Goal: Information Seeking & Learning: Learn about a topic

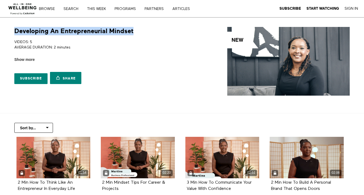
drag, startPoint x: 134, startPoint y: 31, endPoint x: 14, endPoint y: 33, distance: 119.8
click at [14, 33] on div "Developing An Entrepreneurial Mindset VIDEOS: 5 AVERAGE DURATION: 2 minutes CRE…" at bounding box center [95, 57] width 169 height 60
copy h1 "Developing An Entrepreneurial Mindset"
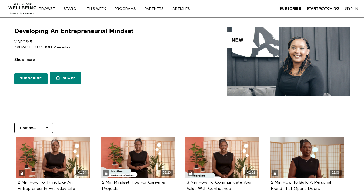
click at [29, 59] on span "Show more" at bounding box center [24, 60] width 20 height 6
click at [0, 0] on input "Show more Show less" at bounding box center [0, 0] width 0 height 0
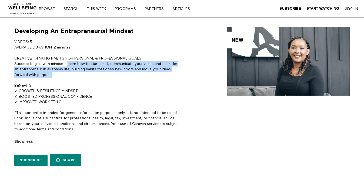
drag, startPoint x: 67, startPoint y: 65, endPoint x: 73, endPoint y: 73, distance: 10.6
click at [73, 74] on p "CREATIVE THINKING HABITS FOR PERSONAL & PROFESSIONAL GOALS Success begins with …" at bounding box center [96, 67] width 165 height 22
copy p "Learn how to start small, communicate your value, and think like an entrepreneu…"
